Goal: Find specific page/section: Find specific page/section

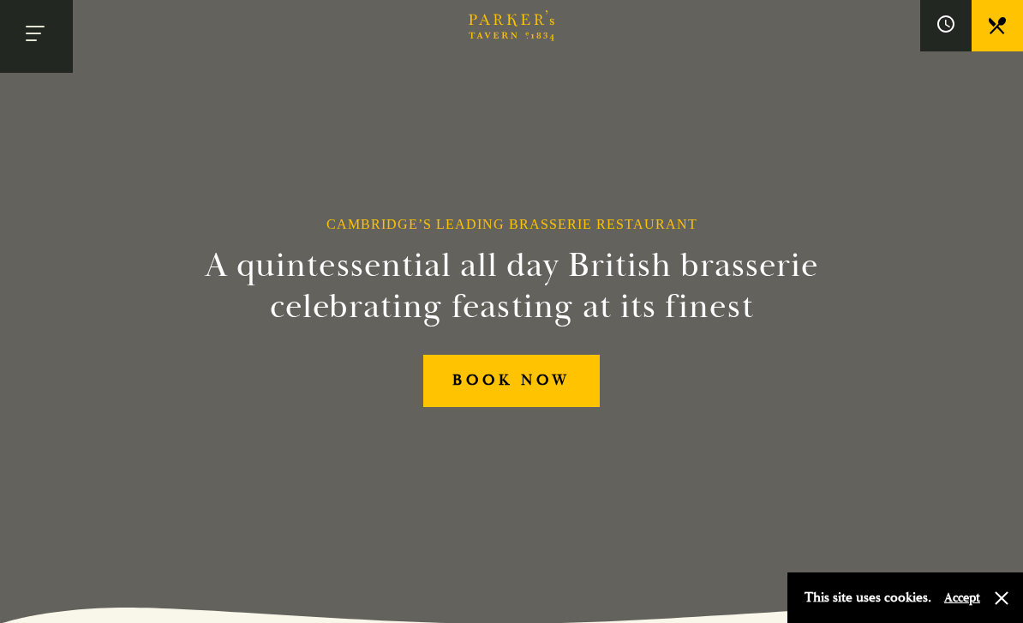
click at [52, 39] on button "Toggle navigation" at bounding box center [36, 36] width 73 height 73
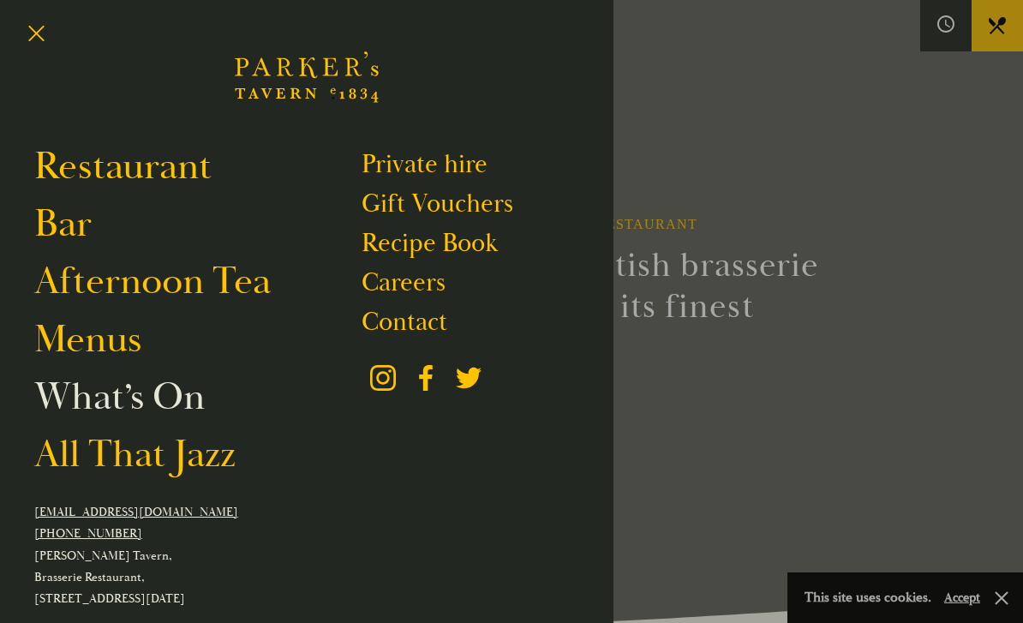
click at [76, 405] on link "What’s On" at bounding box center [119, 397] width 170 height 48
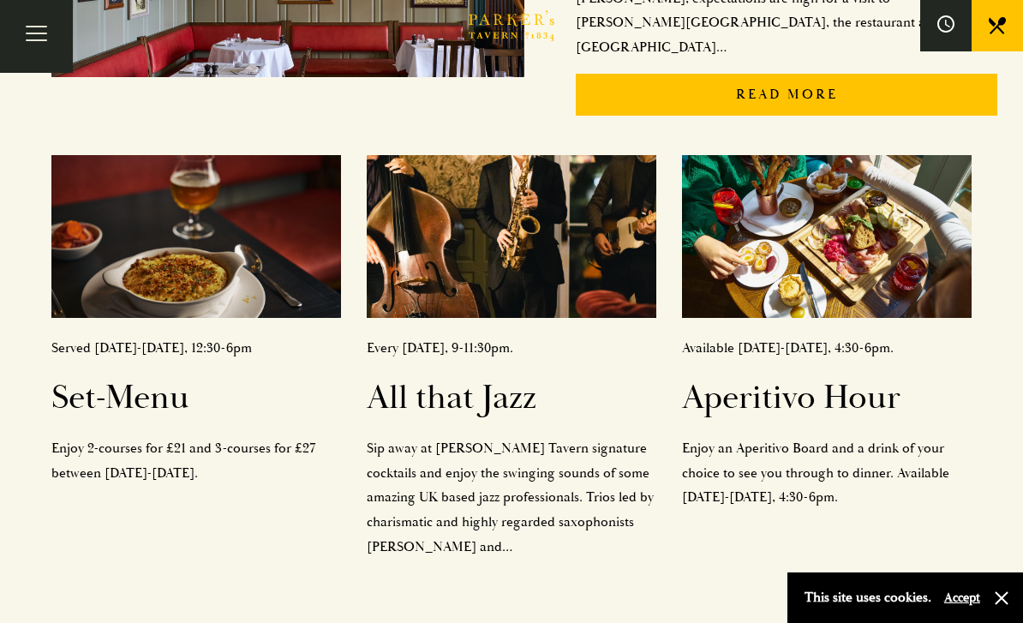
scroll to position [614, 0]
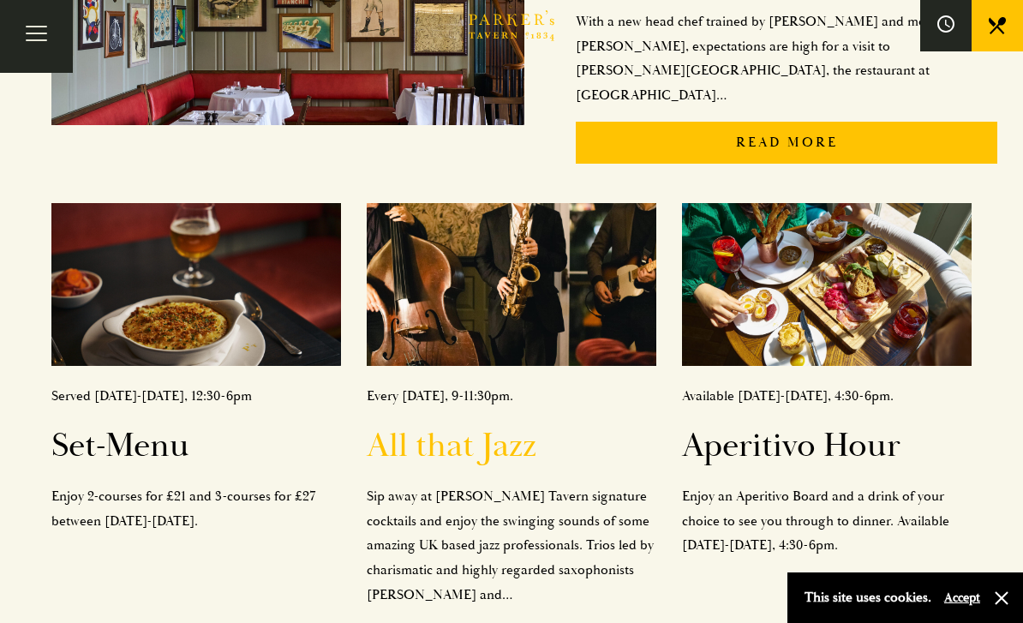
click at [508, 426] on h2 "All that Jazz" at bounding box center [511, 446] width 289 height 41
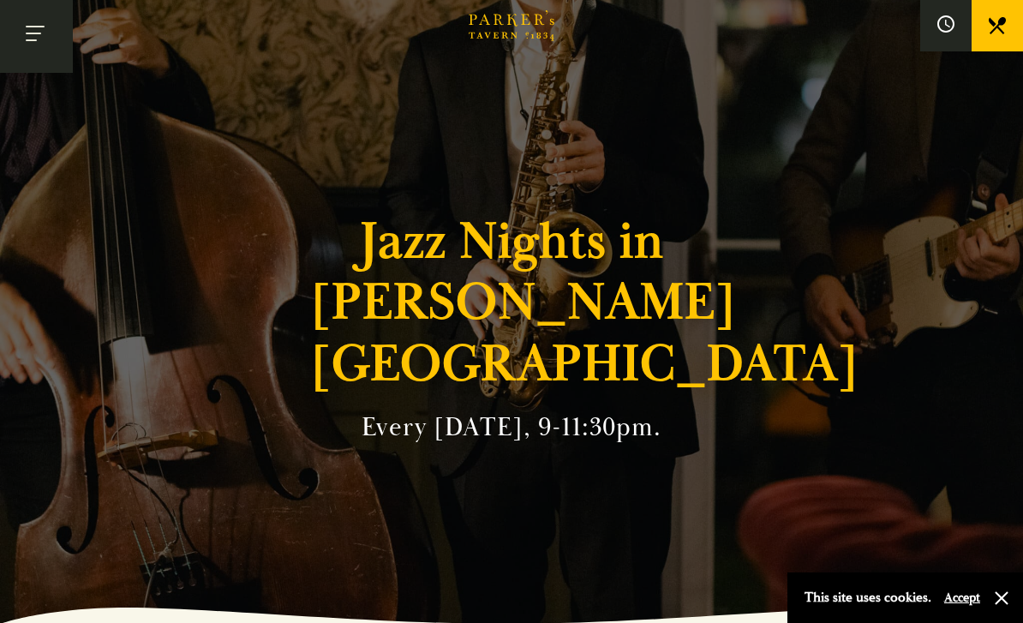
click at [45, 41] on button "Toggle navigation" at bounding box center [36, 36] width 73 height 73
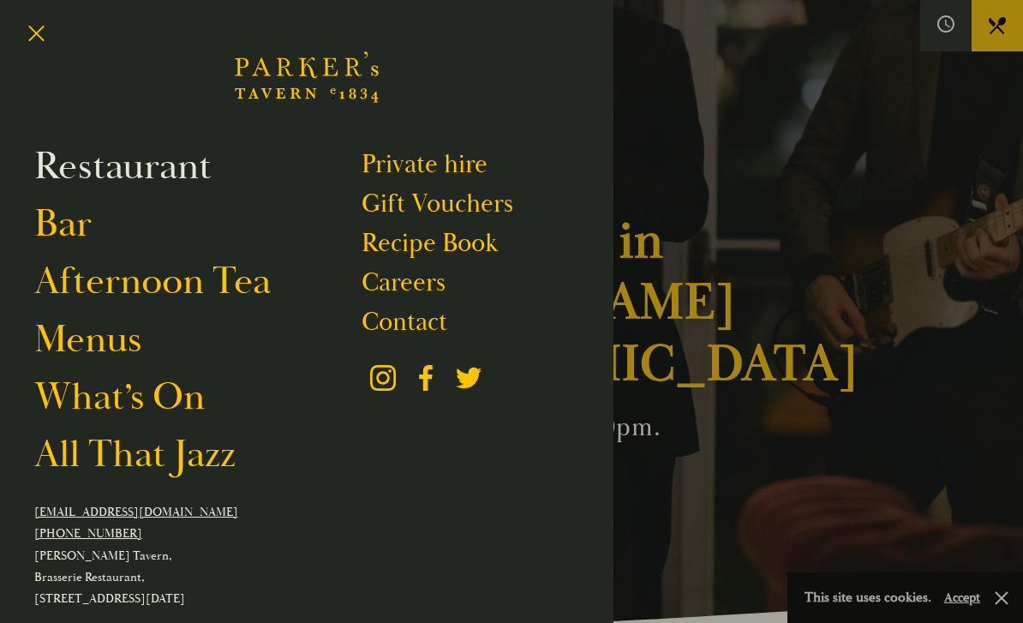
click at [64, 171] on link "Restaurant" at bounding box center [122, 166] width 177 height 48
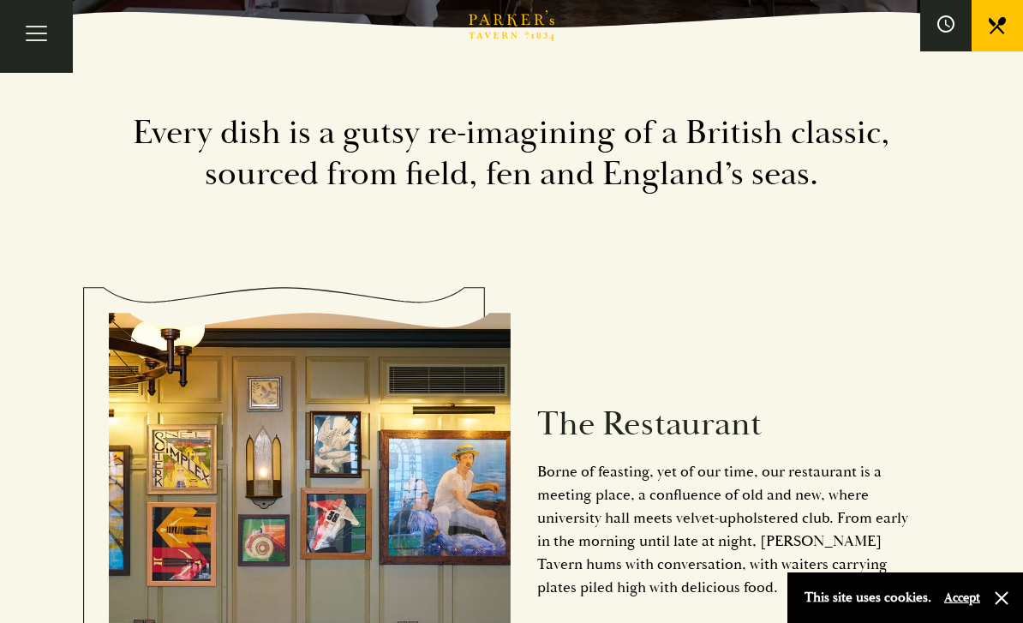
scroll to position [592, 0]
